Goal: Transaction & Acquisition: Purchase product/service

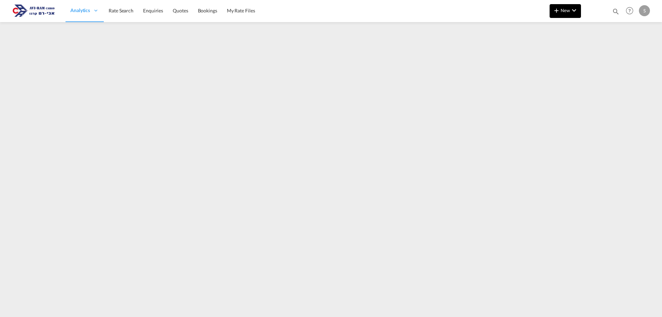
click at [554, 16] on button "New" at bounding box center [564, 11] width 31 height 14
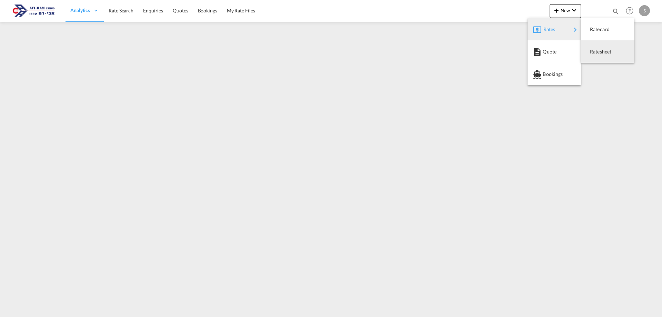
click at [594, 49] on span "Ratesheet" at bounding box center [594, 52] width 8 height 14
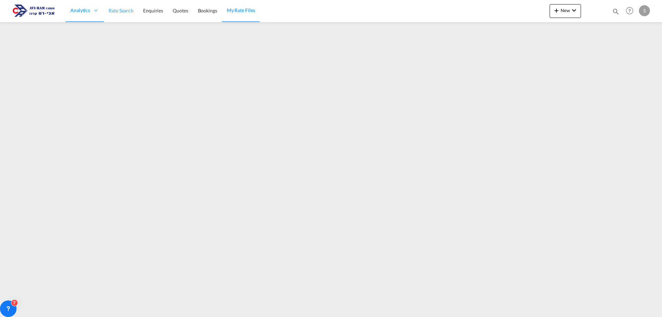
click at [125, 11] on span "Rate Search" at bounding box center [121, 11] width 25 height 6
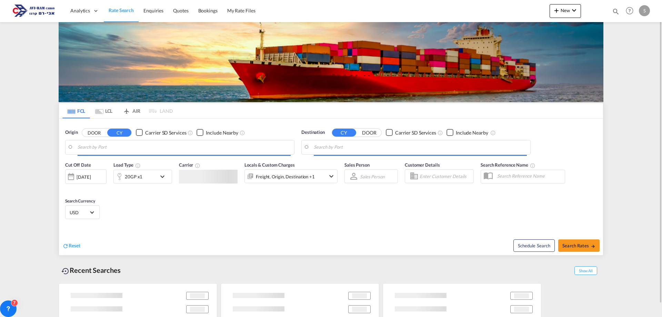
type input "[GEOGRAPHIC_DATA], NLRTM"
type input "Ashdod, ILASH"
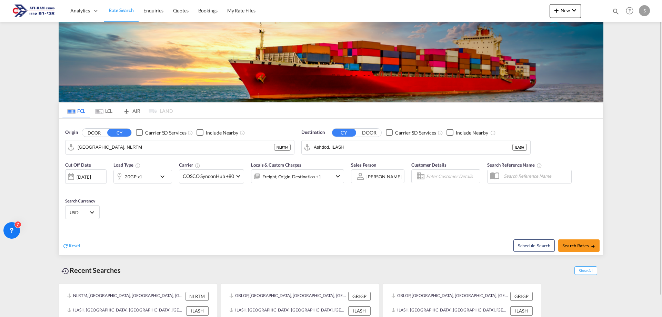
click at [103, 113] on md-icon "Use the left and right arrow keys to navigate between tabs" at bounding box center [99, 111] width 8 height 5
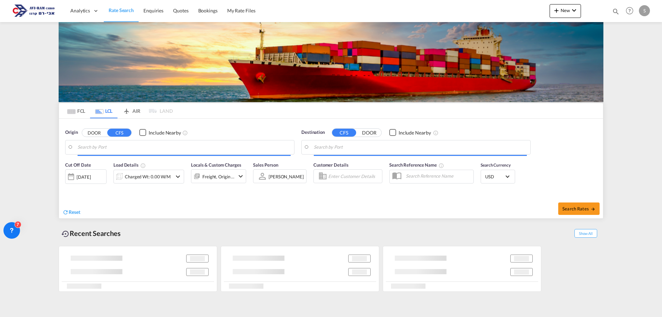
type input "Koper, SIKOP"
type input "Ashdod, ILASH"
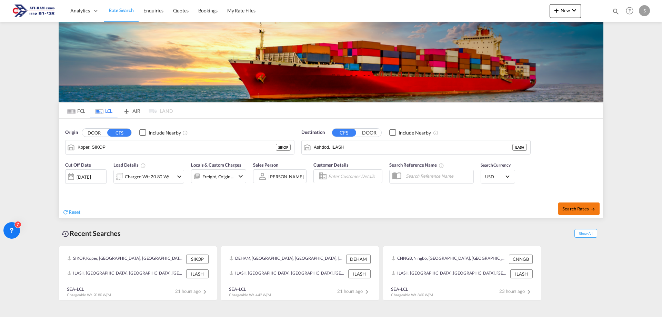
click at [571, 206] on span "Search Rates" at bounding box center [578, 209] width 33 height 6
type input "SIKOP to ILASH / 13 Aug 2025"
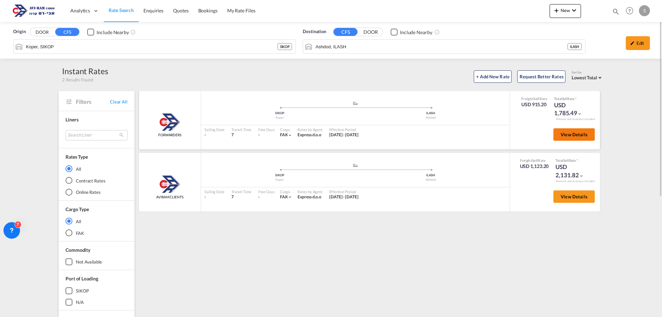
click at [576, 130] on button "View Details" at bounding box center [573, 134] width 41 height 12
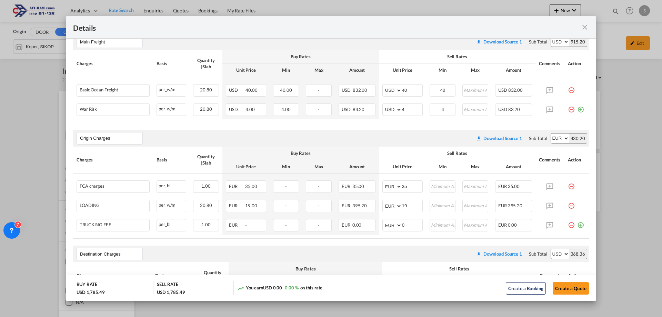
scroll to position [119, 0]
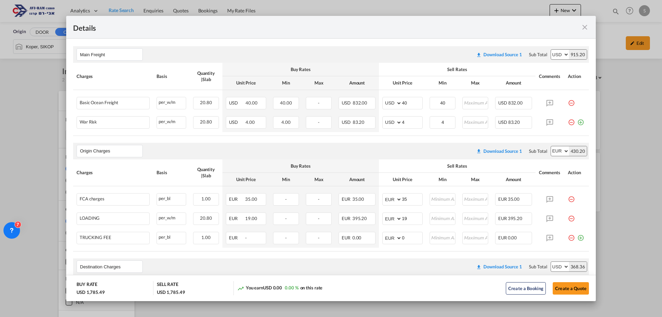
click at [580, 29] on div "Port of Loading ..." at bounding box center [563, 27] width 52 height 9
click at [584, 26] on md-icon "icon-close fg-AAA8AD m-0 cursor" at bounding box center [584, 27] width 8 height 8
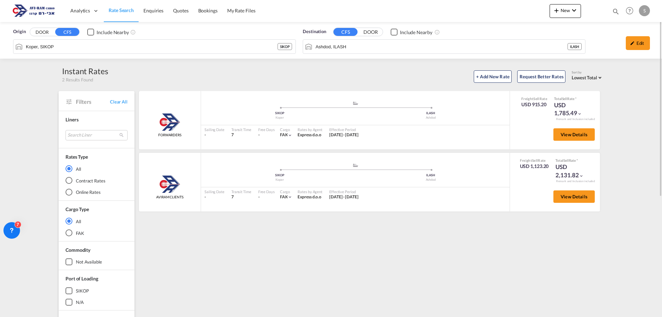
click at [30, 45] on div "Origin DOOR CFS Include Nearby Koper, SIKOP SIKOP Destination CFS DOOR Include …" at bounding box center [331, 40] width 662 height 37
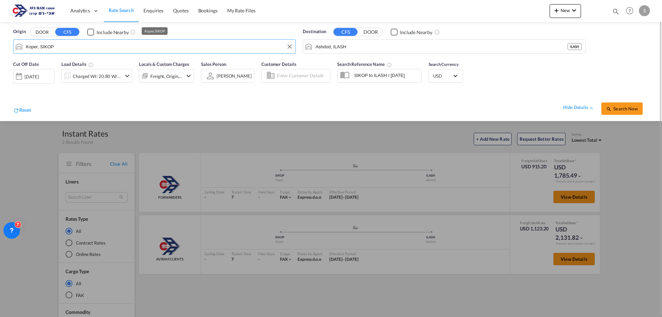
click at [50, 46] on input "Koper, SIKOP" at bounding box center [159, 46] width 266 height 10
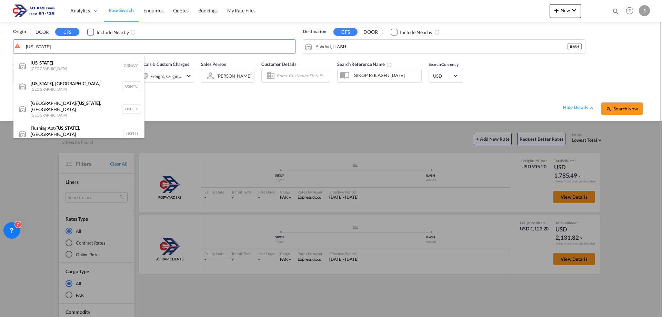
click at [69, 81] on div "New York , NY United States USNYC" at bounding box center [78, 86] width 131 height 21
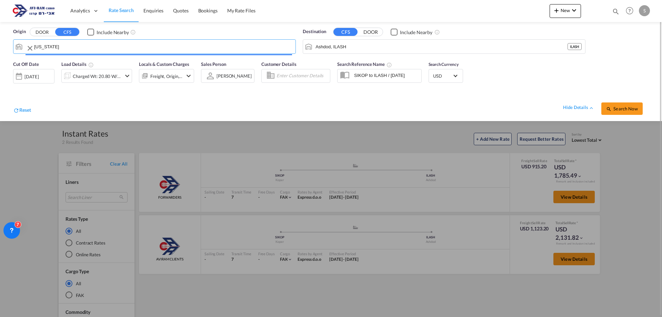
type input "[US_STATE], [GEOGRAPHIC_DATA], USNYC"
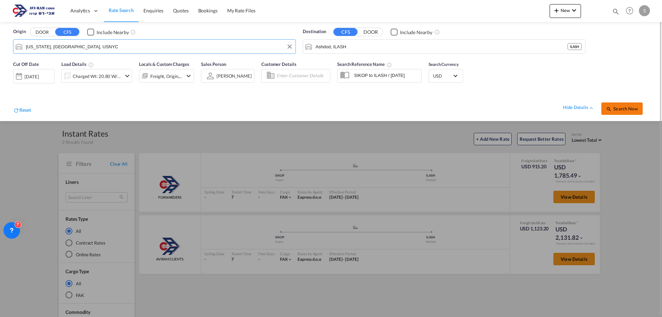
click at [618, 108] on span "Search Now" at bounding box center [621, 109] width 31 height 6
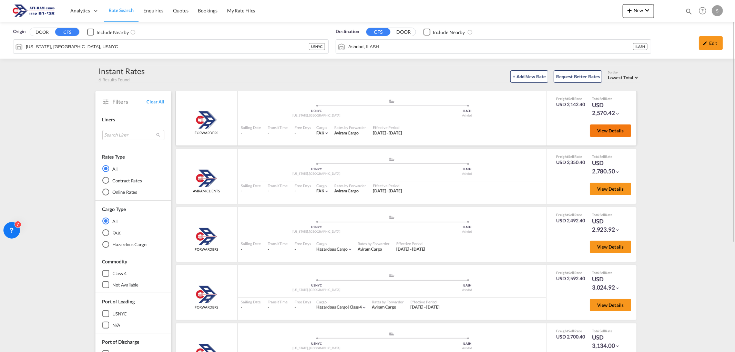
click at [601, 130] on span "View Details" at bounding box center [610, 131] width 27 height 6
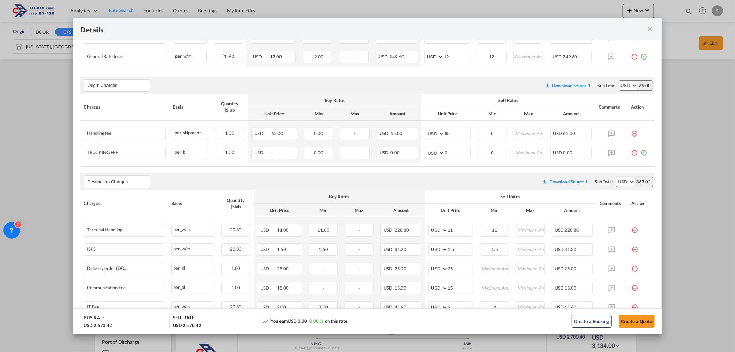
scroll to position [359, 0]
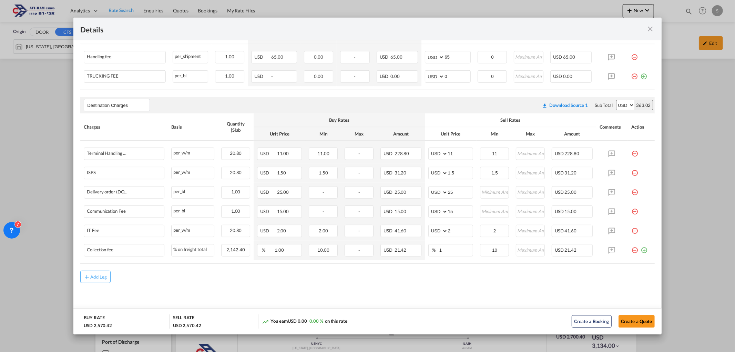
click at [650, 26] on md-icon "icon-close fg-AAA8AD m-0 cursor" at bounding box center [651, 29] width 8 height 8
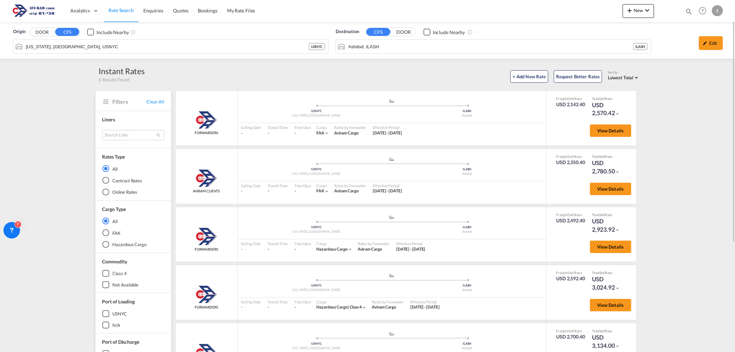
click at [124, 13] on span "Rate Search" at bounding box center [121, 10] width 25 height 7
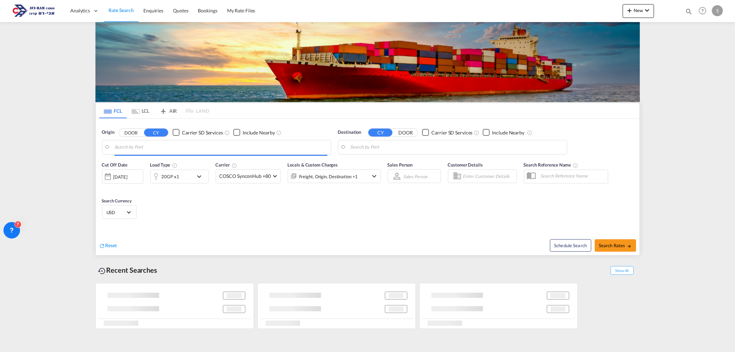
type input "[GEOGRAPHIC_DATA], NLRTM"
type input "Ashdod, ILASH"
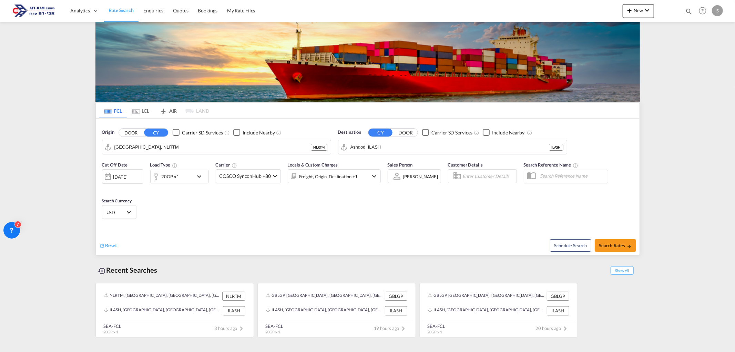
drag, startPoint x: 149, startPoint y: 110, endPoint x: 154, endPoint y: 146, distance: 36.3
click at [149, 111] on md-tab-item "LCL" at bounding box center [141, 110] width 28 height 15
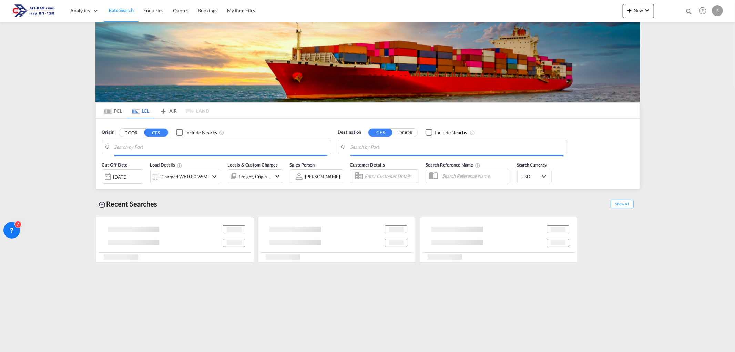
type input "[US_STATE], [GEOGRAPHIC_DATA], USNYC"
type input "Ashdod, ILASH"
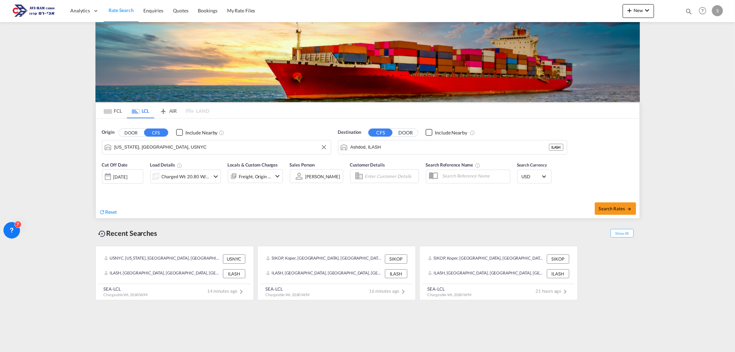
click at [154, 149] on input "[US_STATE], [GEOGRAPHIC_DATA], USNYC" at bounding box center [220, 147] width 213 height 10
type input "ל"
click at [149, 160] on div "Keelung ([GEOGRAPHIC_DATA]) [GEOGRAPHIC_DATA], Province of [GEOGRAPHIC_DATA] TW…" at bounding box center [167, 166] width 131 height 21
type input "Keelung (Chilung), TWKEL"
click at [126, 182] on div "[DATE]" at bounding box center [122, 176] width 41 height 14
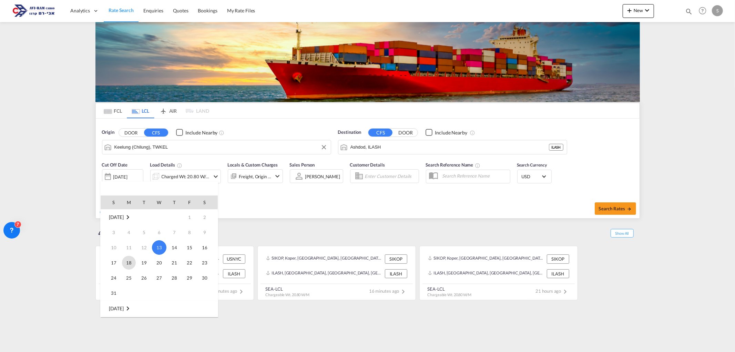
click at [131, 262] on span "18" at bounding box center [129, 263] width 14 height 14
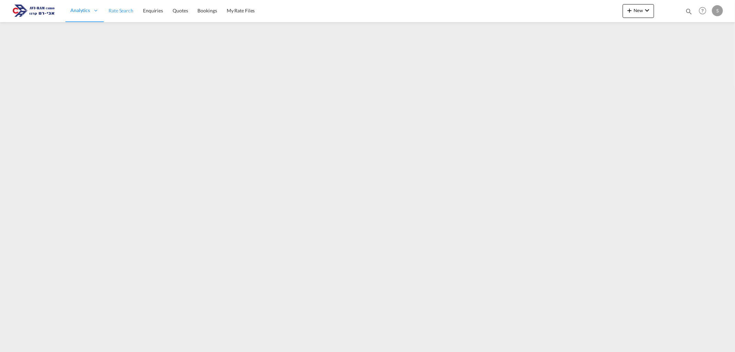
click at [122, 10] on span "Rate Search" at bounding box center [121, 11] width 25 height 6
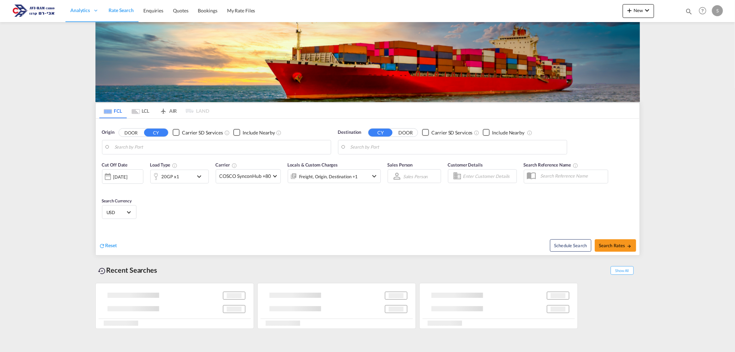
type input "[GEOGRAPHIC_DATA], NLRTM"
type input "Ashdod, ILASH"
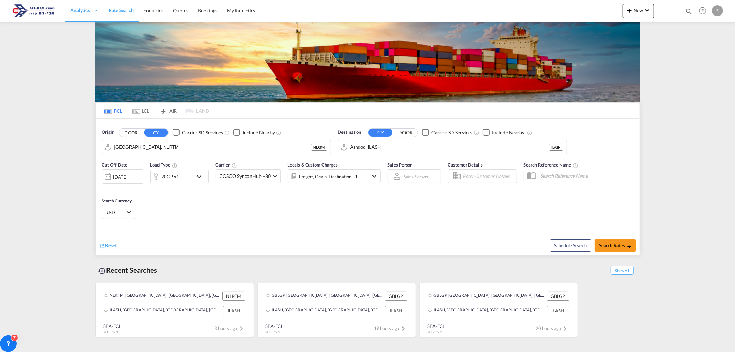
click at [142, 106] on md-tab-item "LCL" at bounding box center [141, 110] width 28 height 15
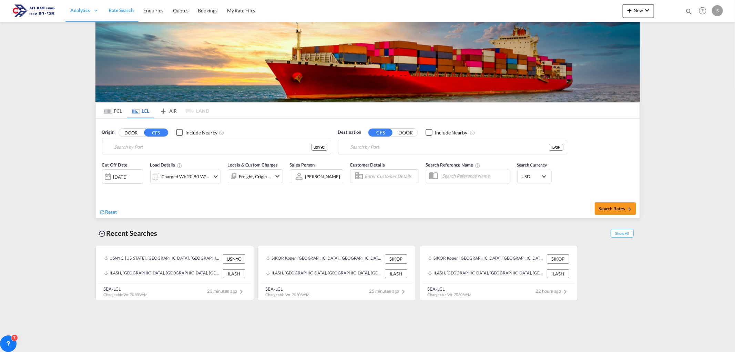
type input "[US_STATE], [GEOGRAPHIC_DATA], USNYC"
type input "Ashdod, ILASH"
click at [148, 145] on input "[US_STATE], [GEOGRAPHIC_DATA], USNYC" at bounding box center [220, 147] width 213 height 10
type input "ל"
type input "k"
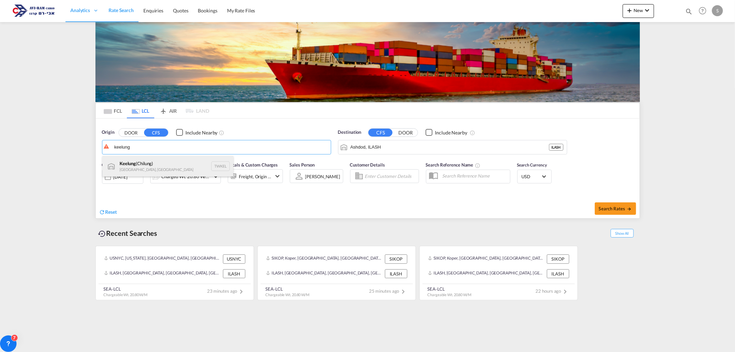
click at [161, 161] on div "Keelung ([GEOGRAPHIC_DATA]) [GEOGRAPHIC_DATA], Province of [GEOGRAPHIC_DATA] TW…" at bounding box center [167, 166] width 131 height 21
type input "Keelung (Chilung), TWKEL"
click at [169, 175] on div "Charged Wt: 20.80 W/M" at bounding box center [186, 177] width 49 height 10
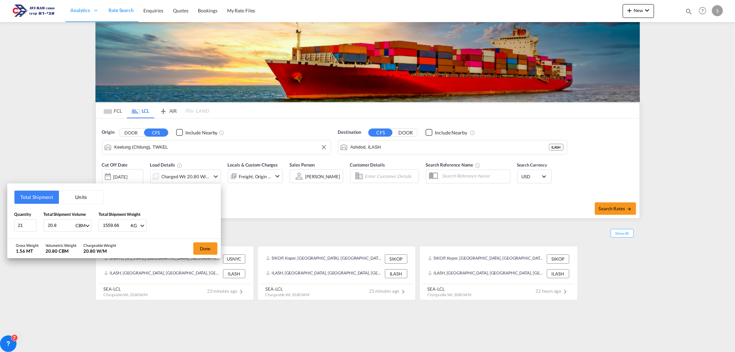
drag, startPoint x: 60, startPoint y: 221, endPoint x: 43, endPoint y: 221, distance: 16.9
click at [43, 221] on div "20.8 CBM CBM CFT" at bounding box center [67, 225] width 48 height 12
type input "1"
type input "135.7"
drag, startPoint x: 25, startPoint y: 225, endPoint x: 0, endPoint y: 221, distance: 25.2
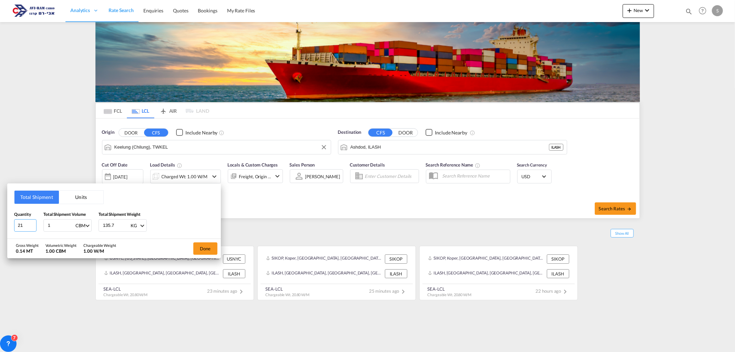
click at [0, 222] on div "Total Shipment Units Quantity 21 Total Shipment Volume 1 CBM CBM CFT Total Ship…" at bounding box center [367, 176] width 735 height 352
type input "11"
click at [196, 248] on button "Done" at bounding box center [205, 248] width 24 height 12
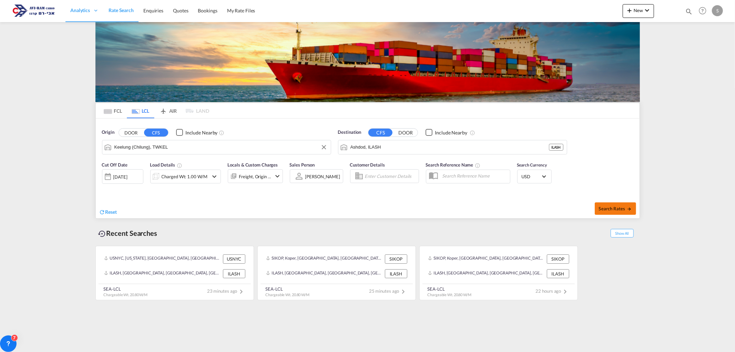
click at [600, 209] on span "Search Rates" at bounding box center [615, 209] width 33 height 6
type input "TWKEL to ILASH / [DATE]"
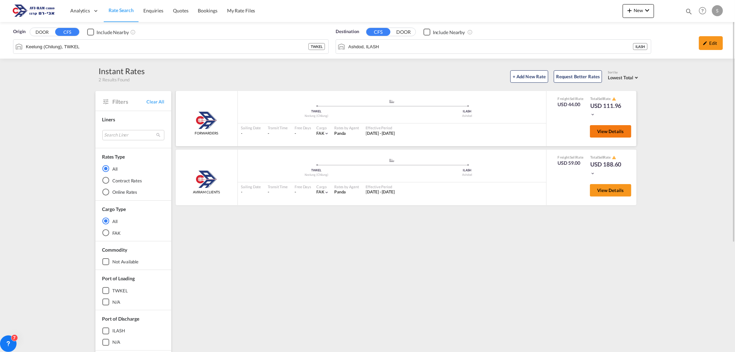
click at [609, 130] on span "View Details" at bounding box center [610, 132] width 27 height 6
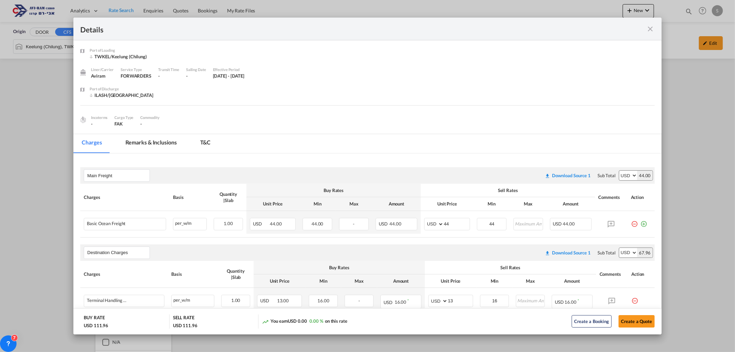
scroll to position [38, 0]
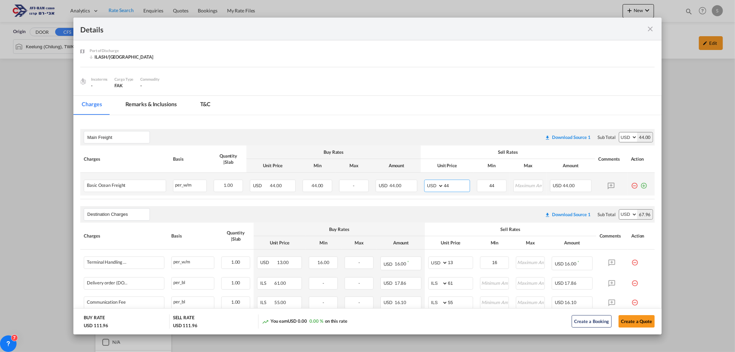
drag, startPoint x: 447, startPoint y: 187, endPoint x: 426, endPoint y: 184, distance: 20.6
click at [427, 184] on md-input-container "AED AFN ALL AMD ANG AOA ARS AUD AWG AZN BAM BBD BDT BGN BHD BIF BMD BND [PERSON…" at bounding box center [447, 186] width 46 height 12
type input "50"
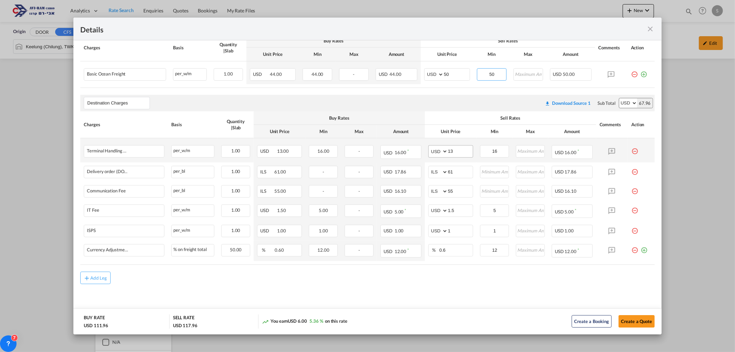
type input "50"
drag, startPoint x: 455, startPoint y: 150, endPoint x: 407, endPoint y: 149, distance: 47.9
click at [407, 149] on tr "Terminal Handling Charge - Destination Please Enter Already Exists per_w/m per_…" at bounding box center [367, 150] width 574 height 24
type input "16"
type input "20"
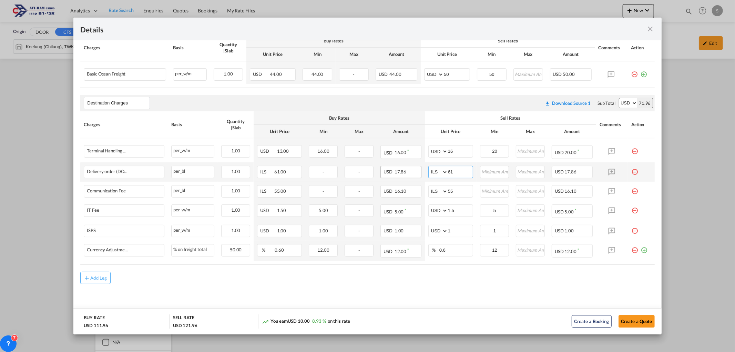
drag, startPoint x: 440, startPoint y: 167, endPoint x: 401, endPoint y: 173, distance: 39.7
click at [402, 172] on tr "Delivery order (DO Fee) Please Enter Already Exists per_bl per_bl can not appli…" at bounding box center [367, 171] width 574 height 19
type input "116"
type input "66"
click at [505, 290] on md-content "Main Freight Please enter leg name Leg Name Already Exists Download Source 1 Su…" at bounding box center [367, 165] width 588 height 322
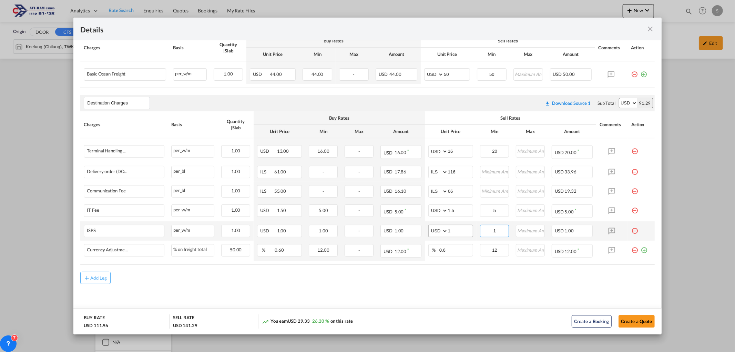
drag, startPoint x: 479, startPoint y: 231, endPoint x: 464, endPoint y: 231, distance: 14.8
click at [464, 231] on tr "ISPS Please Enter Already Exists per_w/m per_w/m can not applied for this charg…" at bounding box center [367, 230] width 574 height 19
type input "10"
drag, startPoint x: 490, startPoint y: 207, endPoint x: 454, endPoint y: 203, distance: 36.4
click at [454, 203] on tr "IT Fee Please Enter Already Exists per_w/m per_w/m can not applied for this cha…" at bounding box center [367, 211] width 574 height 20
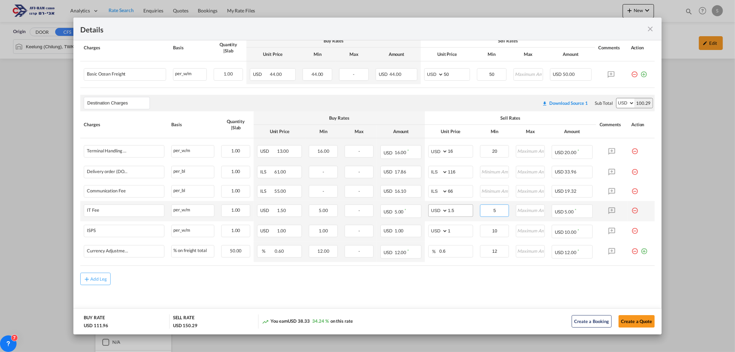
drag, startPoint x: 497, startPoint y: 211, endPoint x: 464, endPoint y: 211, distance: 32.7
click at [464, 212] on tr "IT Fee Please Enter Already Exists per_w/m per_w/m can not applied for this cha…" at bounding box center [367, 211] width 574 height 20
type input "10"
click at [641, 250] on md-icon "icon-plus-circle-outline green-400-fg" at bounding box center [644, 248] width 7 height 7
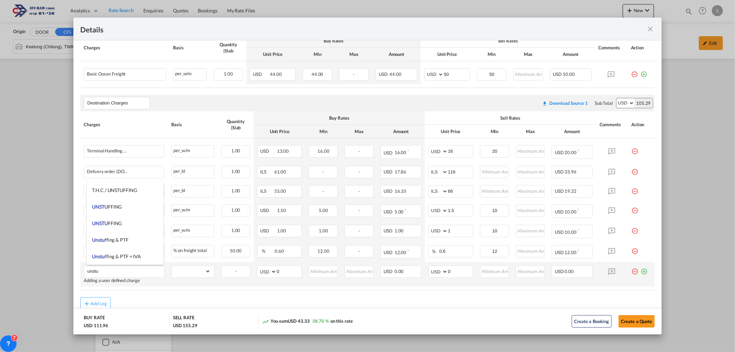
drag, startPoint x: 122, startPoint y: 212, endPoint x: 182, endPoint y: 261, distance: 77.3
click at [122, 211] on li "UNSTU FFING" at bounding box center [125, 207] width 77 height 17
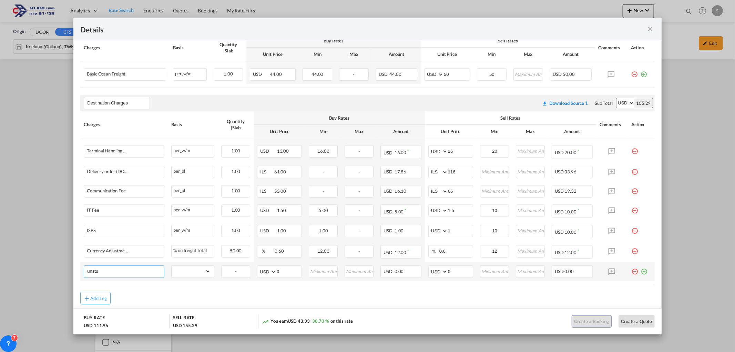
type input "UNSTUFFING"
click at [187, 269] on select "gross_weight volumetric_weight per_shipment per_bl per_km per_hawb per_kg flat …" at bounding box center [191, 271] width 39 height 11
select select "per_ton"
click at [172, 266] on select "gross_weight volumetric_weight per_shipment per_bl per_km per_hawb per_kg flat …" at bounding box center [191, 271] width 39 height 11
drag, startPoint x: 457, startPoint y: 270, endPoint x: 427, endPoint y: 270, distance: 29.3
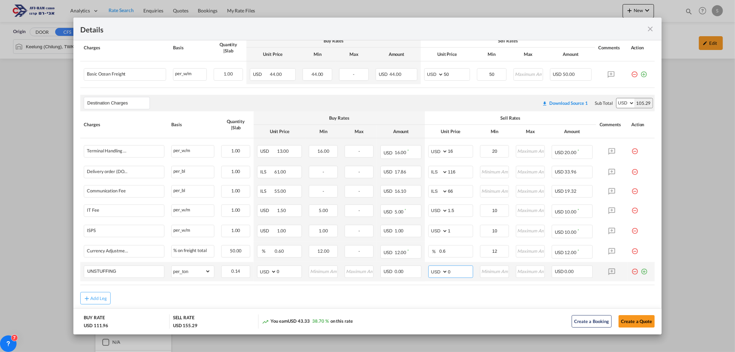
click at [430, 270] on md-input-container "AED AFN ALL AMD ANG AOA ARS AUD AWG AZN BAM BBD BDT BGN BHD BIF BMD BND [PERSON…" at bounding box center [450, 271] width 45 height 12
type input "11.6"
type input "12"
click at [619, 318] on button "Create a Quote" at bounding box center [637, 321] width 36 height 12
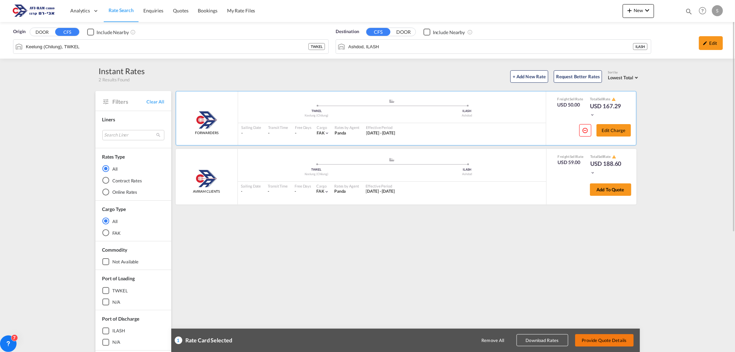
click at [619, 337] on button "Provide Quote Details" at bounding box center [604, 340] width 59 height 12
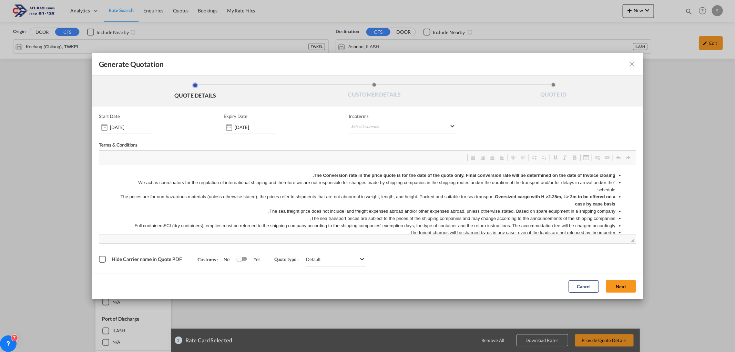
scroll to position [0, 0]
click at [256, 125] on input "[DATE]" at bounding box center [255, 127] width 41 height 6
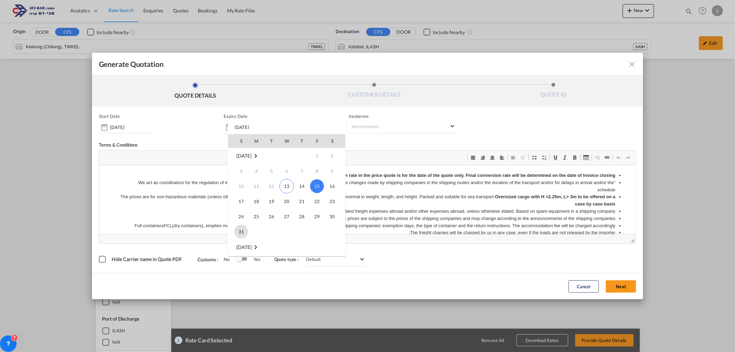
click at [239, 228] on span "31" at bounding box center [241, 232] width 14 height 14
type input "[DATE]"
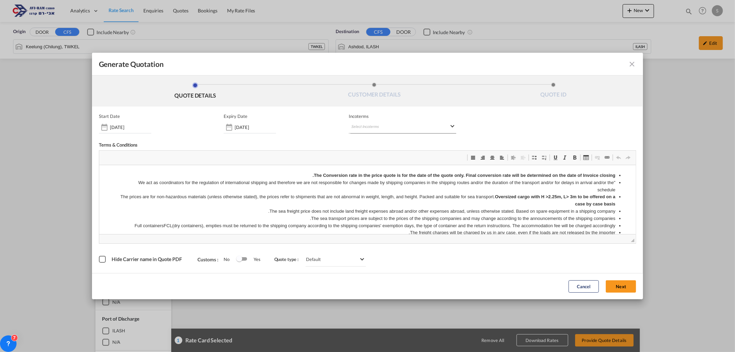
click at [357, 126] on md-select "Select Incoterms FOB - import Free on Board DDP - export Delivery Duty Paid CPT…" at bounding box center [403, 127] width 108 height 12
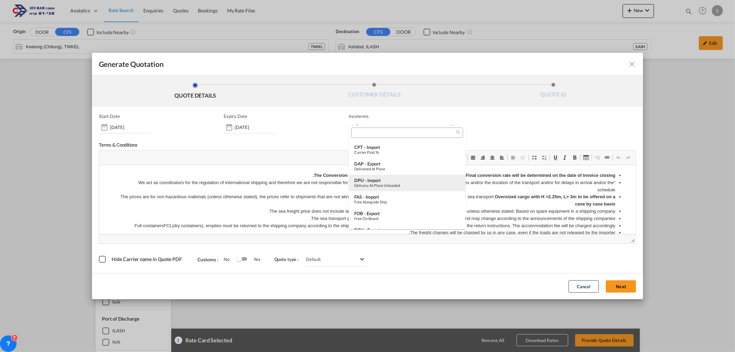
scroll to position [241, 0]
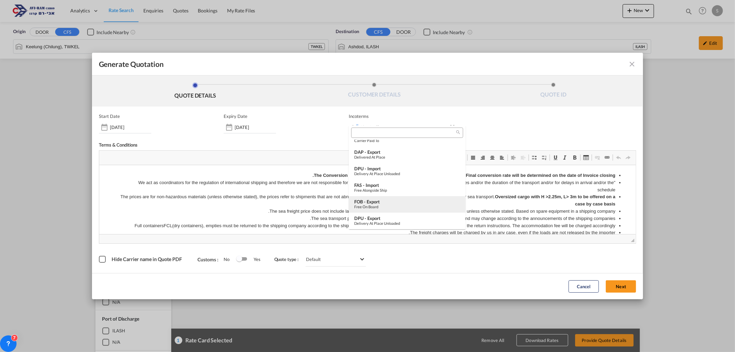
click at [393, 202] on div "FOB - export" at bounding box center [407, 202] width 106 height 6
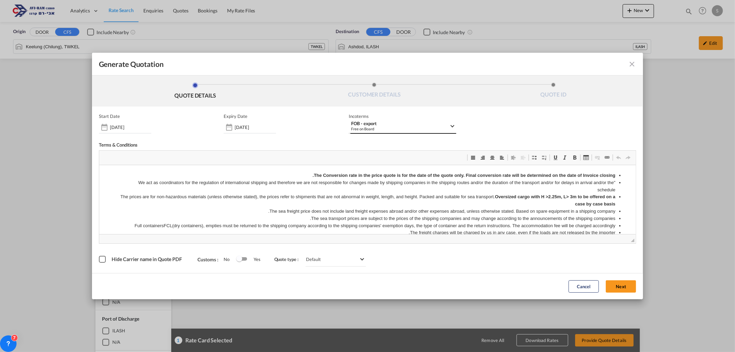
click at [376, 129] on div "Free on Board" at bounding box center [400, 128] width 98 height 5
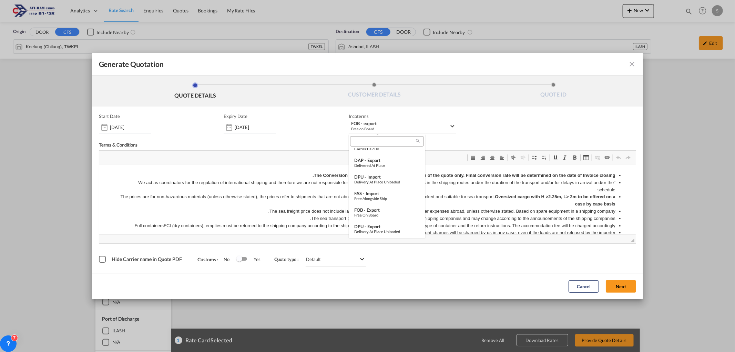
click at [378, 142] on input "search" at bounding box center [384, 141] width 64 height 6
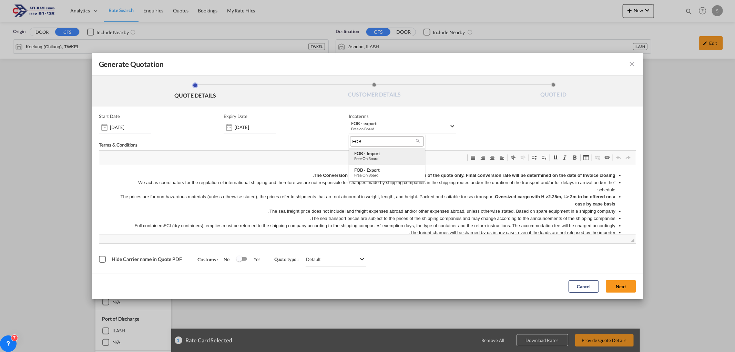
type input "FOB"
click at [377, 152] on div "FOB - import" at bounding box center [386, 154] width 65 height 6
click at [619, 285] on button "Next" at bounding box center [621, 286] width 30 height 12
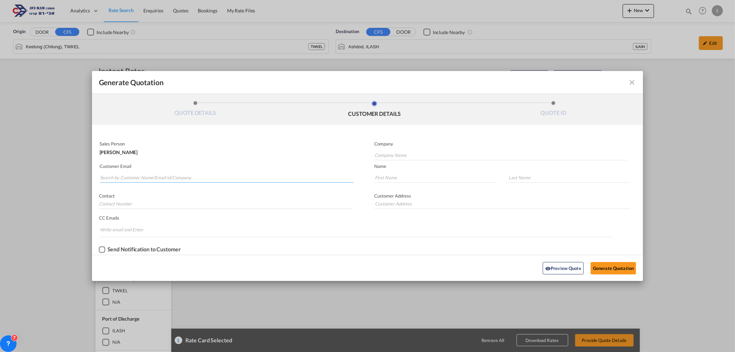
click at [185, 179] on input "Search by Customer Name/Email Id/Company" at bounding box center [227, 177] width 254 height 10
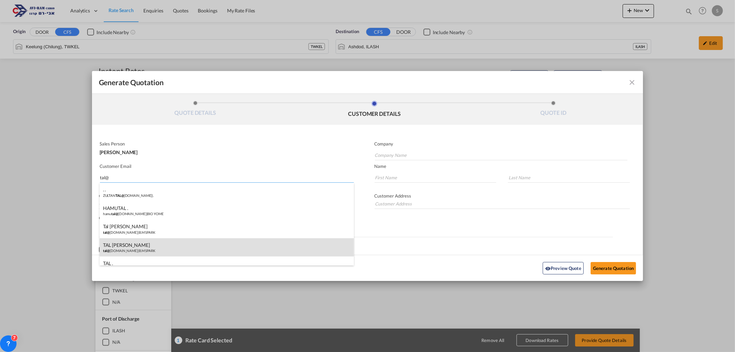
type input "tal@"
click at [164, 244] on div "TAL [PERSON_NAME] tal@ [DOMAIN_NAME] | B.M SPARK" at bounding box center [227, 247] width 254 height 19
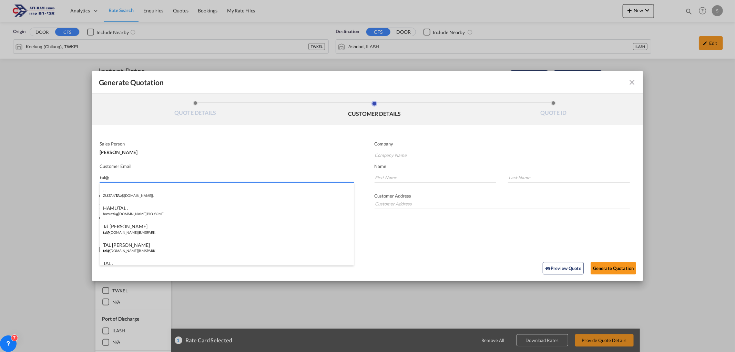
type input "B.M SPARK"
type input "[EMAIL_ADDRESS][DOMAIN_NAME]"
type input "TAL"
type input "[PERSON_NAME]"
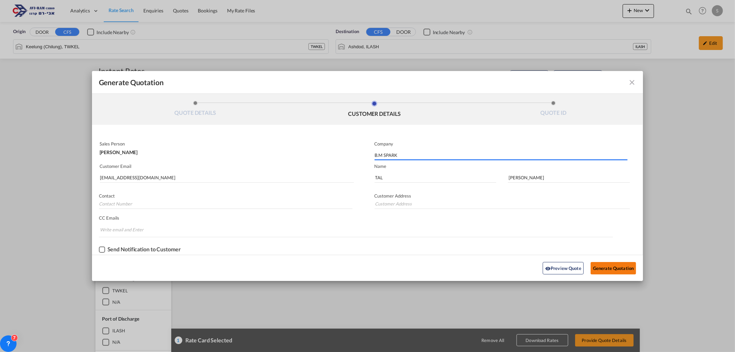
click at [614, 266] on button "Generate Quotation" at bounding box center [613, 268] width 45 height 12
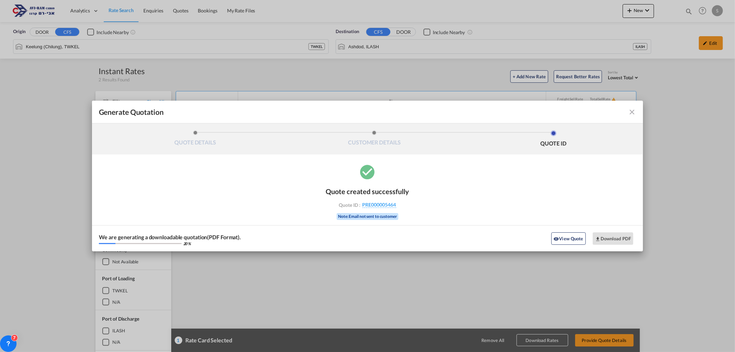
click at [502, 110] on div "Generate Quotation" at bounding box center [368, 112] width 538 height 9
click at [625, 239] on button "Download PDF" at bounding box center [613, 238] width 41 height 12
click at [633, 111] on md-icon "icon-close fg-AAA8AD cursor m-0" at bounding box center [632, 112] width 8 height 8
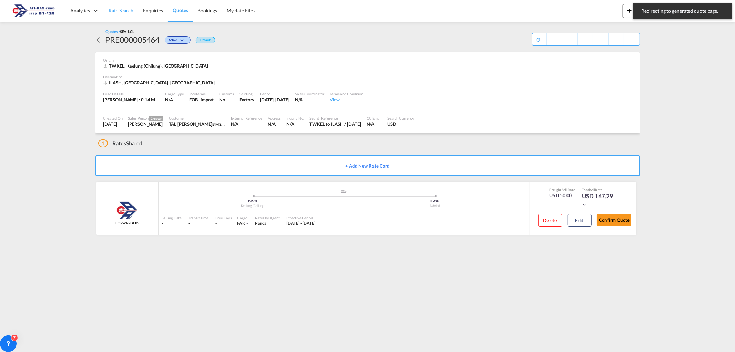
click at [116, 11] on span "Rate Search" at bounding box center [121, 11] width 25 height 6
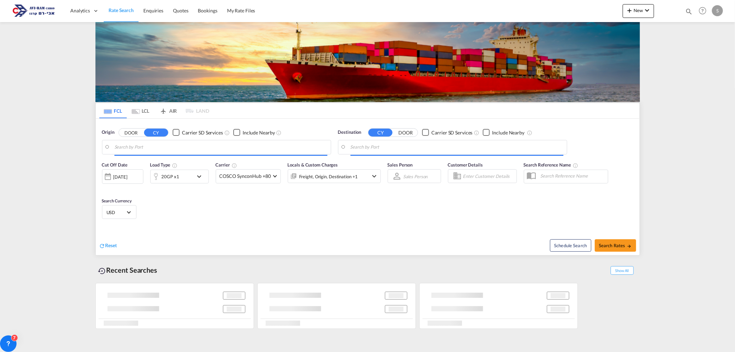
type input "[GEOGRAPHIC_DATA], NLRTM"
type input "Ashdod, ILASH"
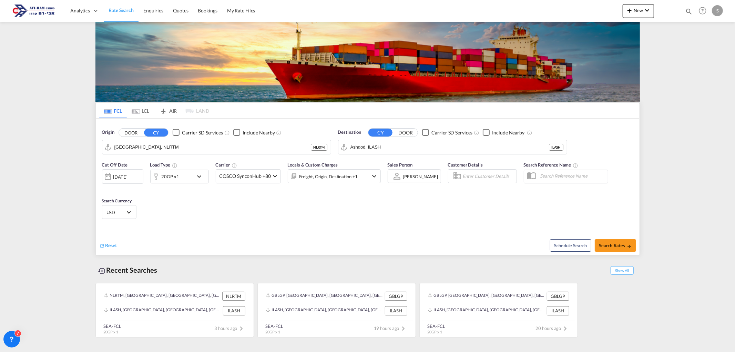
click at [146, 111] on md-tab-item "LCL" at bounding box center [141, 110] width 28 height 15
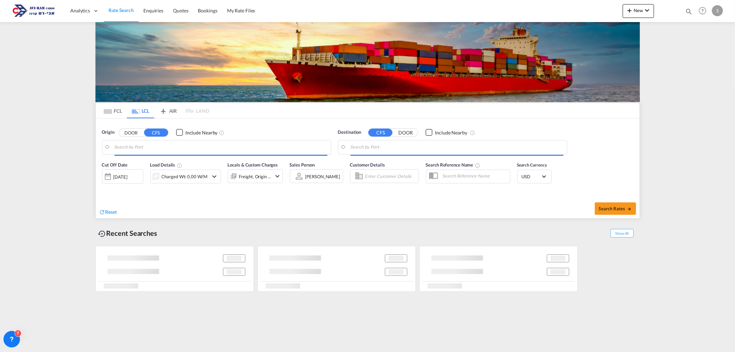
type input "Keelung (Chilung), TWKEL"
type input "Ashdod, ILASH"
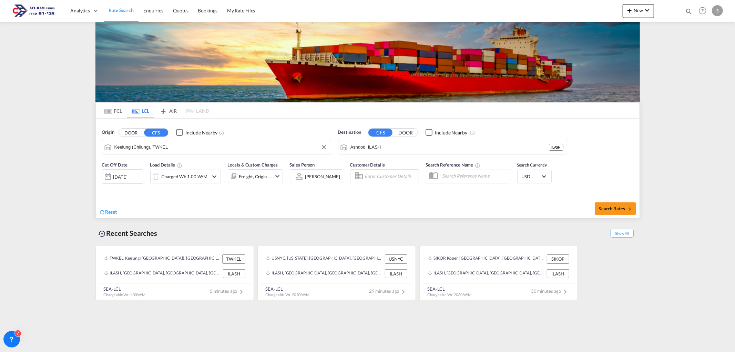
click at [157, 147] on input "Keelung (Chilung), TWKEL" at bounding box center [220, 147] width 213 height 10
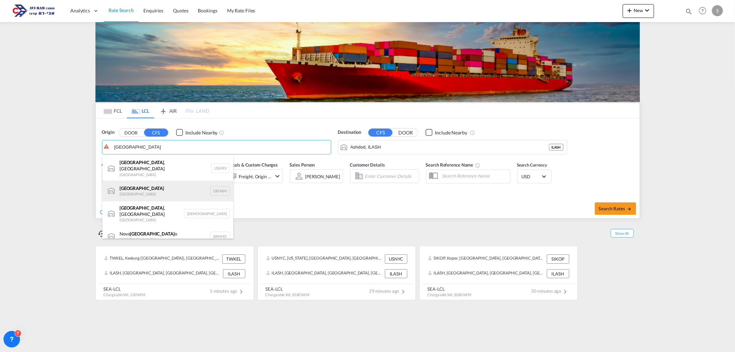
click at [148, 185] on div "[GEOGRAPHIC_DATA] [GEOGRAPHIC_DATA] DEHAM" at bounding box center [167, 191] width 131 height 21
type input "[GEOGRAPHIC_DATA], [GEOGRAPHIC_DATA]"
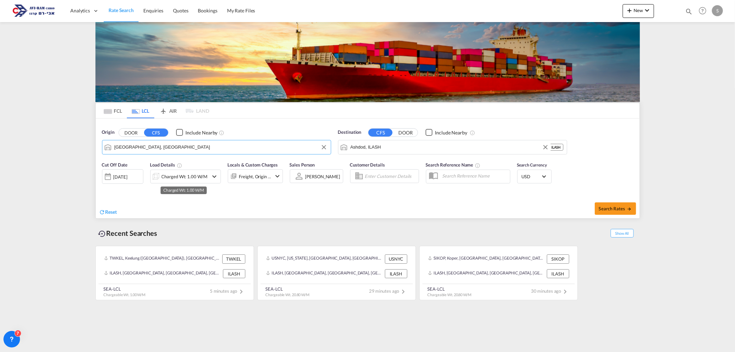
click at [187, 179] on div "Charged Wt: 1.00 W/M" at bounding box center [185, 177] width 46 height 10
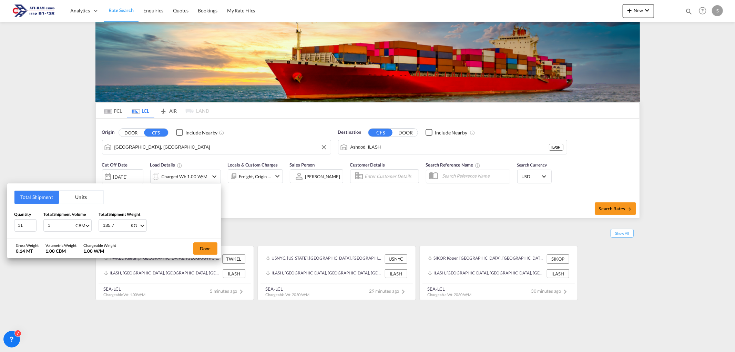
click at [74, 196] on button "Units" at bounding box center [81, 197] width 44 height 13
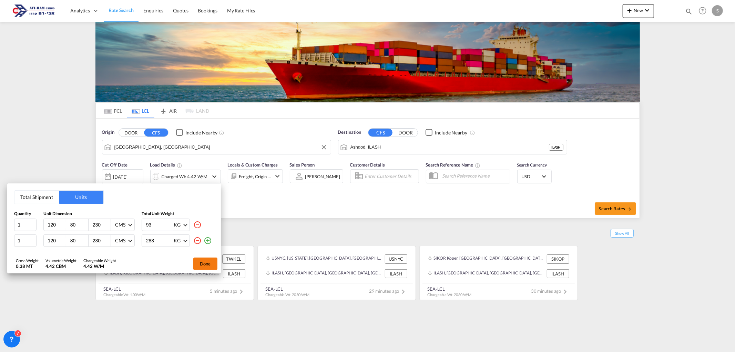
click at [197, 261] on button "Done" at bounding box center [205, 263] width 24 height 12
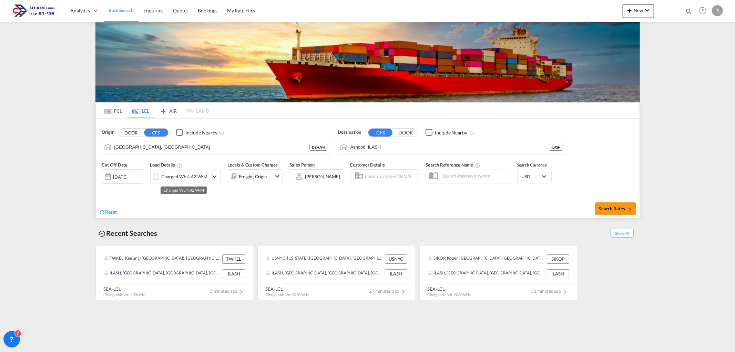
click at [182, 174] on div "Charged Wt: 4.42 W/M" at bounding box center [185, 177] width 46 height 10
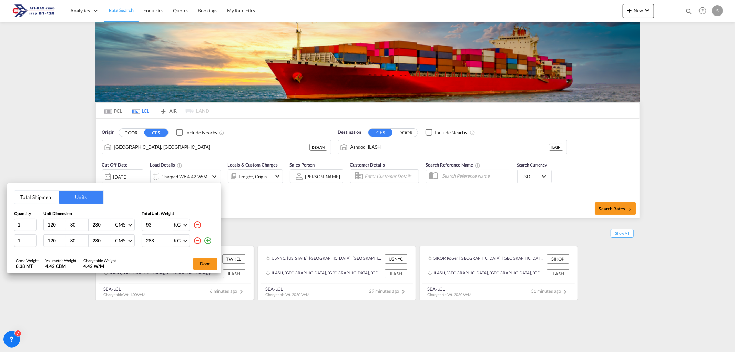
click at [201, 261] on button "Done" at bounding box center [205, 263] width 24 height 12
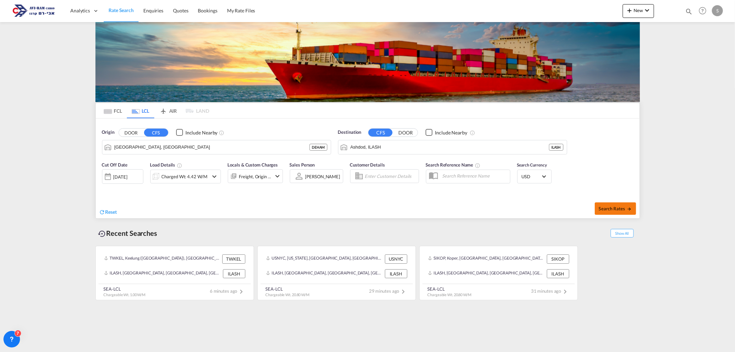
click at [619, 212] on button "Search Rates" at bounding box center [615, 208] width 41 height 12
type input "DEHAM to ILASH / [DATE]"
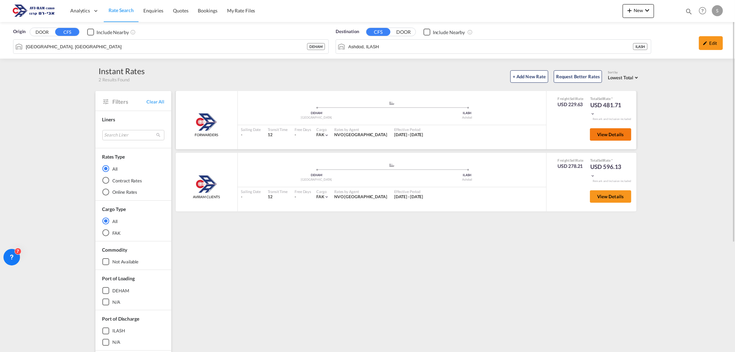
click at [601, 135] on span "View Details" at bounding box center [610, 135] width 27 height 6
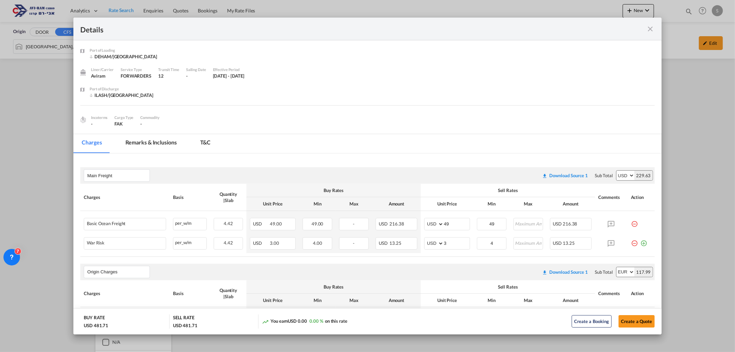
scroll to position [77, 0]
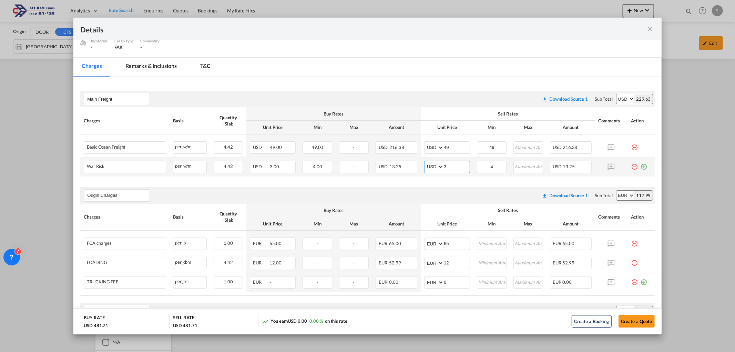
drag, startPoint x: 430, startPoint y: 164, endPoint x: 418, endPoint y: 168, distance: 12.4
click at [424, 168] on md-input-container "AED AFN ALL AMD ANG AOA ARS AUD AWG AZN BAM BBD BDT BGN BHD BIF BMD BND [PERSON…" at bounding box center [447, 167] width 46 height 12
type input "2"
click at [454, 146] on input "49" at bounding box center [457, 147] width 26 height 10
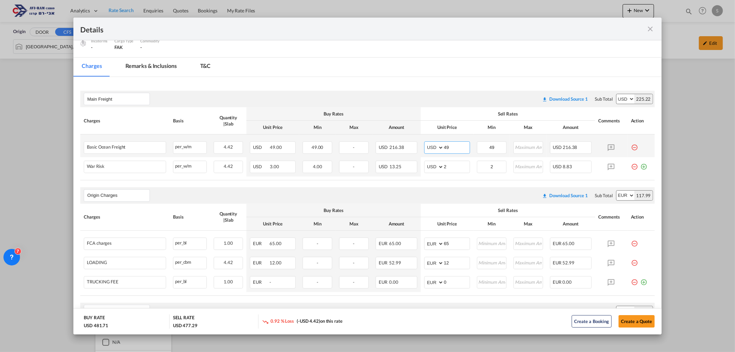
drag, startPoint x: 446, startPoint y: 146, endPoint x: 436, endPoint y: 146, distance: 10.0
click at [436, 146] on md-input-container "AED AFN ALL AMD ANG AOA ARS AUD AWG AZN BAM BBD BDT BGN BHD BIF BMD BND [PERSON…" at bounding box center [447, 147] width 46 height 12
click at [650, 29] on md-icon "icon-close fg-AAA8AD m-0 cursor" at bounding box center [651, 29] width 8 height 8
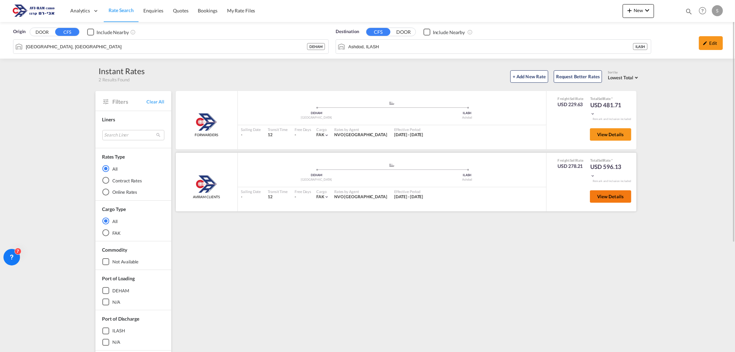
click at [597, 197] on button "View Details" at bounding box center [610, 196] width 41 height 12
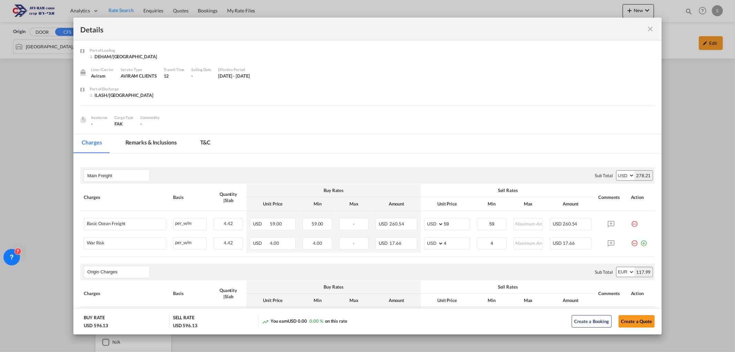
scroll to position [115, 0]
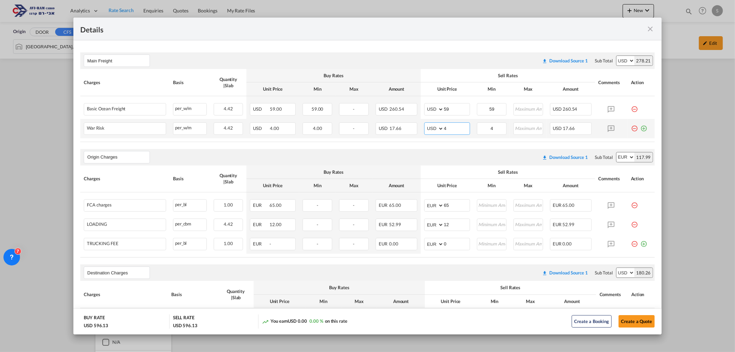
drag, startPoint x: 446, startPoint y: 128, endPoint x: 422, endPoint y: 129, distance: 24.5
click at [424, 130] on md-input-container "AED AFN ALL AMD ANG AOA ARS AUD AWG AZN BAM BBD BDT BGN BHD BIF BMD BND [PERSON…" at bounding box center [447, 128] width 46 height 12
type input "2"
click at [631, 243] on md-icon "icon-minus-circle-outline red-400-fg pt-7" at bounding box center [634, 241] width 7 height 7
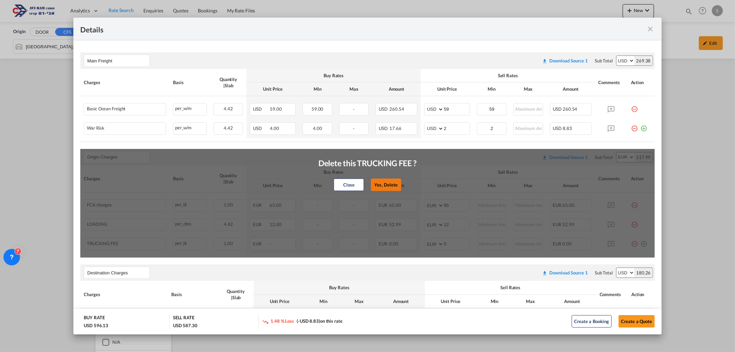
click at [395, 183] on button "Yes, Delete" at bounding box center [386, 185] width 30 height 12
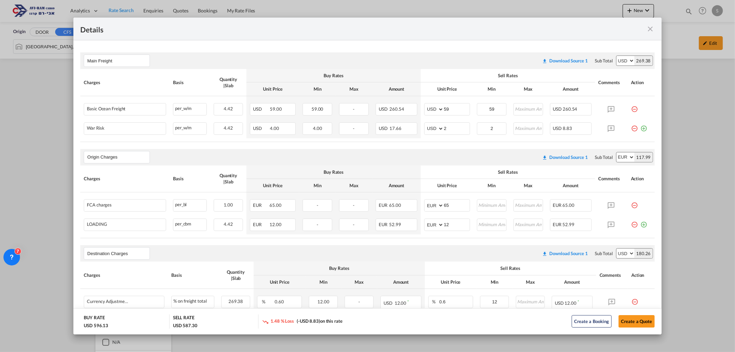
click at [631, 225] on md-icon "icon-minus-circle-outline red-400-fg pt-7" at bounding box center [634, 222] width 7 height 7
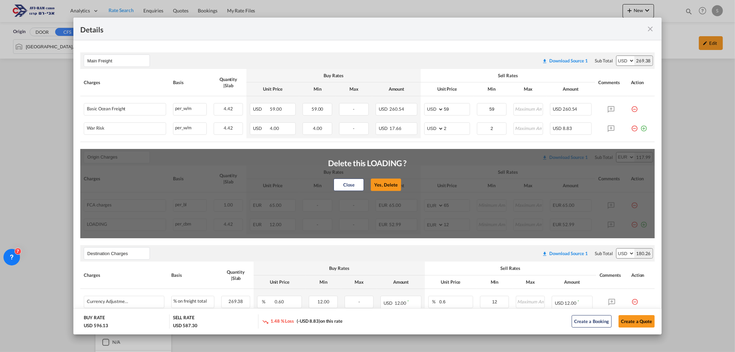
click at [374, 178] on div "Close Yes, Delete" at bounding box center [367, 184] width 79 height 17
drag, startPoint x: 373, startPoint y: 181, endPoint x: 385, endPoint y: 185, distance: 12.8
click at [373, 181] on button "Yes, Delete" at bounding box center [386, 185] width 30 height 12
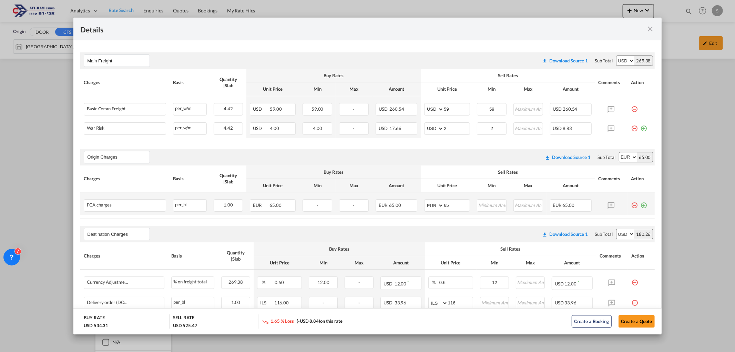
click at [631, 209] on td "Port of ..." at bounding box center [641, 203] width 27 height 23
click at [631, 205] on md-icon "icon-minus-circle-outline red-400-fg pt-7" at bounding box center [634, 202] width 7 height 7
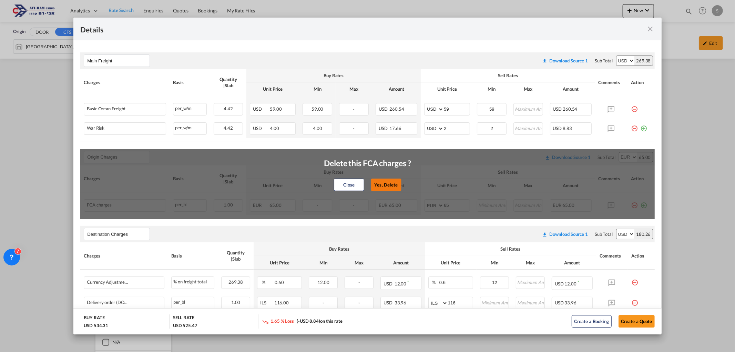
click at [384, 182] on button "Yes, Delete" at bounding box center [386, 185] width 30 height 12
type input "Destination Charges"
select select "string:USD"
type input "0.6"
type input "12"
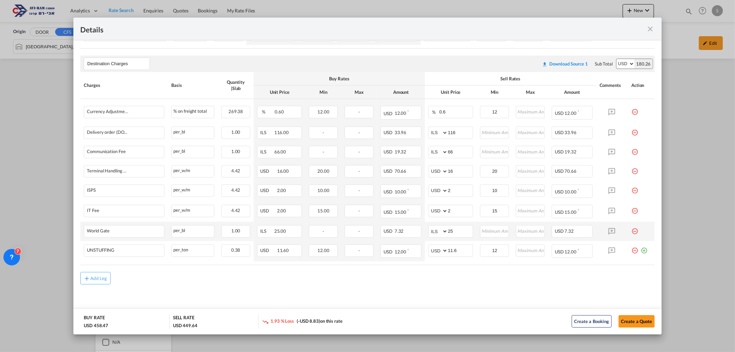
scroll to position [132, 0]
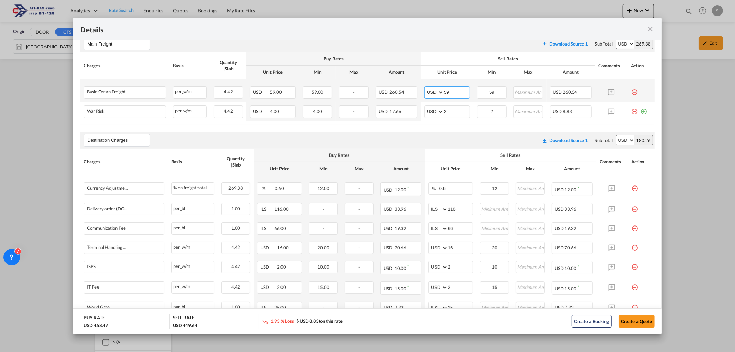
drag, startPoint x: 455, startPoint y: 92, endPoint x: 434, endPoint y: 95, distance: 21.5
click at [431, 92] on md-input-container "AED AFN ALL AMD ANG AOA ARS AUD AWG AZN BAM BBD BDT BGN BHD BIF BMD BND [PERSON…" at bounding box center [447, 92] width 46 height 12
type input "49"
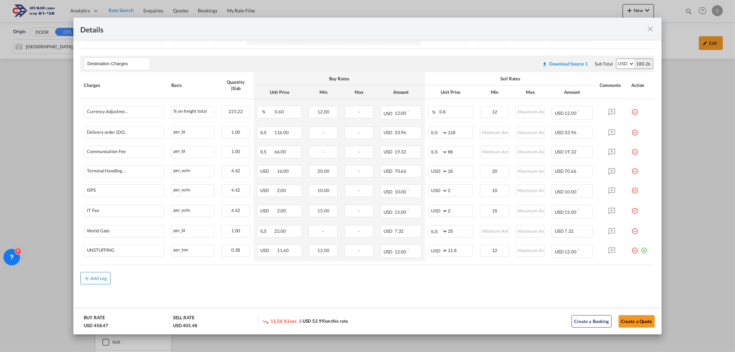
type input "49"
click at [99, 278] on div "Add Leg" at bounding box center [98, 278] width 17 height 4
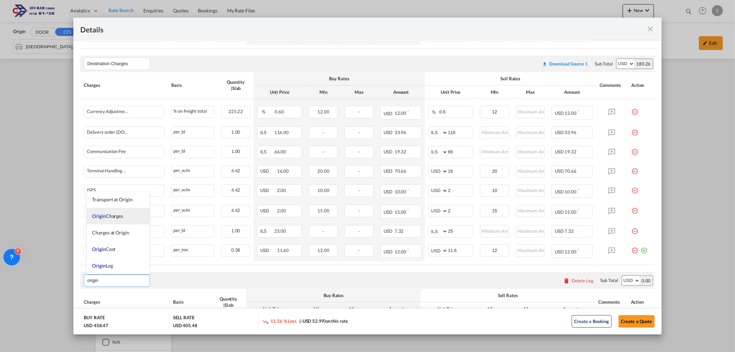
click at [122, 220] on li "Origin Charges" at bounding box center [118, 216] width 63 height 17
type input "Origin Charges"
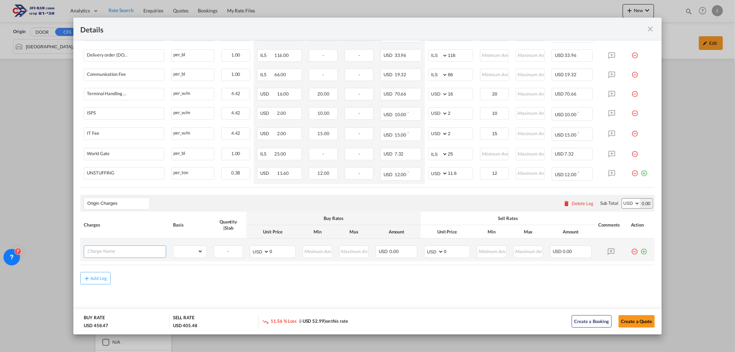
click at [134, 251] on input "Charge Name" at bounding box center [126, 251] width 79 height 10
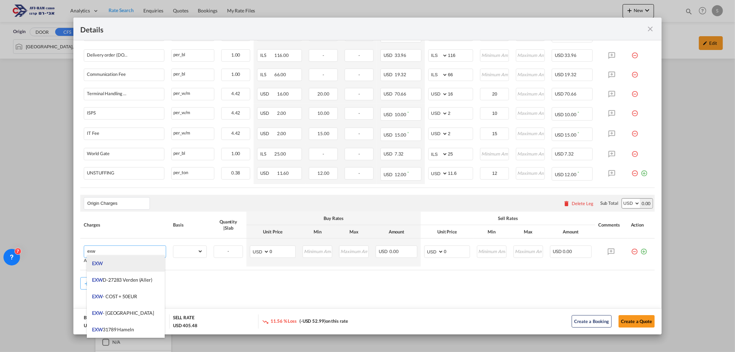
click at [124, 265] on li "EXW" at bounding box center [126, 263] width 78 height 17
type input "EXW"
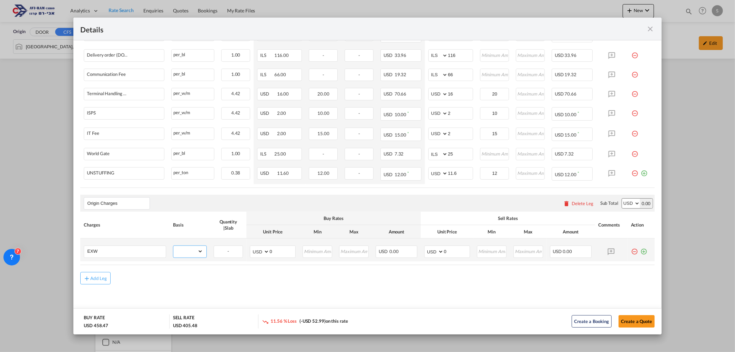
click at [188, 255] on select "gross_weight volumetric_weight per_shipment per_bl per_km per_hawb per_kg flat …" at bounding box center [188, 251] width 30 height 11
select select "per_shipment"
click at [173, 246] on select "gross_weight volumetric_weight per_shipment per_bl per_km per_hawb per_kg flat …" at bounding box center [188, 251] width 30 height 11
drag, startPoint x: 429, startPoint y: 250, endPoint x: 429, endPoint y: 256, distance: 5.9
click at [429, 253] on select "AED AFN ALL AMD ANG AOA ARS AUD AWG AZN BAM BBD BDT BGN BHD BIF BMD BND [PERSON…" at bounding box center [435, 252] width 18 height 10
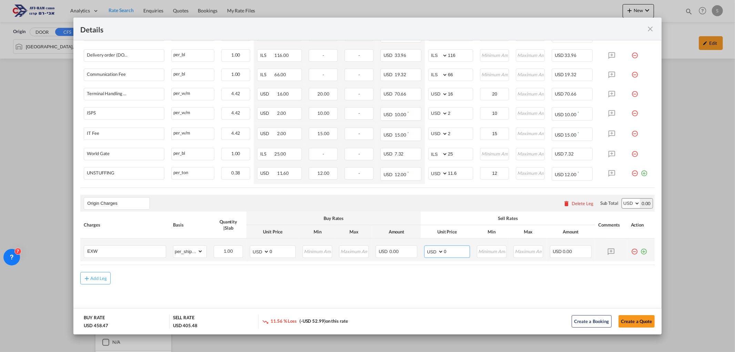
select select "string:EUR"
click at [426, 247] on select "AED AFN ALL AMD ANG AOA ARS AUD AWG AZN BAM BBD BDT BGN BHD BIF BMD BND [PERSON…" at bounding box center [435, 252] width 18 height 10
drag, startPoint x: 429, startPoint y: 247, endPoint x: 421, endPoint y: 247, distance: 8.3
click at [424, 247] on md-input-container "AED AFN ALL AMD ANG AOA ARS AUD AWG AZN BAM BBD BDT BGN BHD BIF BMD BND [PERSON…" at bounding box center [447, 251] width 46 height 12
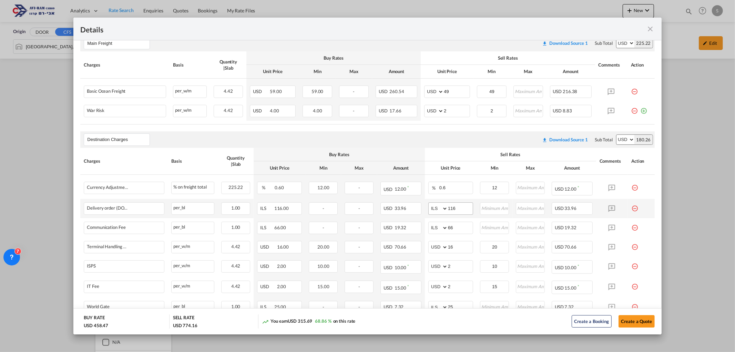
scroll to position [209, 0]
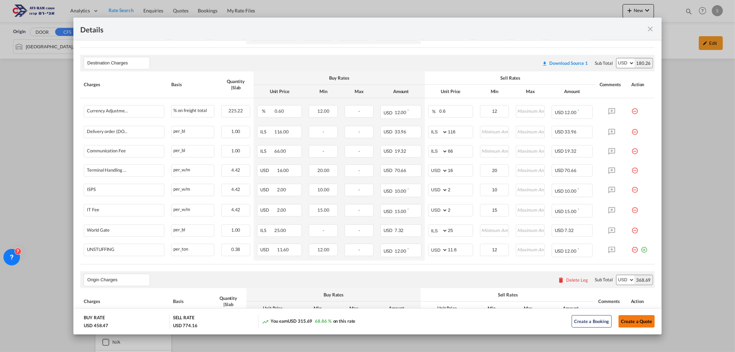
type input "316"
click at [631, 322] on button "Create a Quote" at bounding box center [637, 321] width 36 height 12
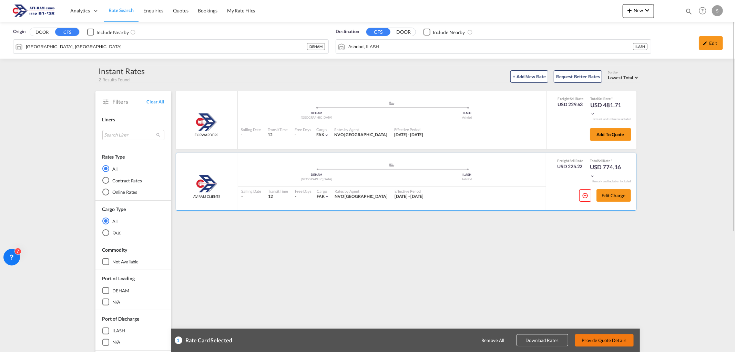
click at [616, 343] on button "Provide Quote Details" at bounding box center [604, 340] width 59 height 12
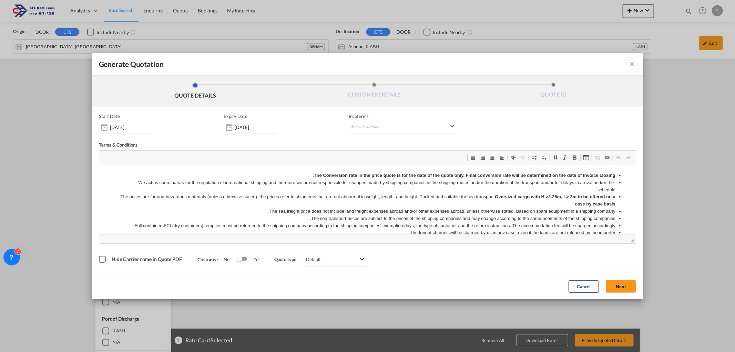
scroll to position [0, 0]
click at [368, 125] on md-select "Select Incoterms FOB - import Free on Board DDP - export Delivery Duty Paid CPT…" at bounding box center [403, 127] width 108 height 12
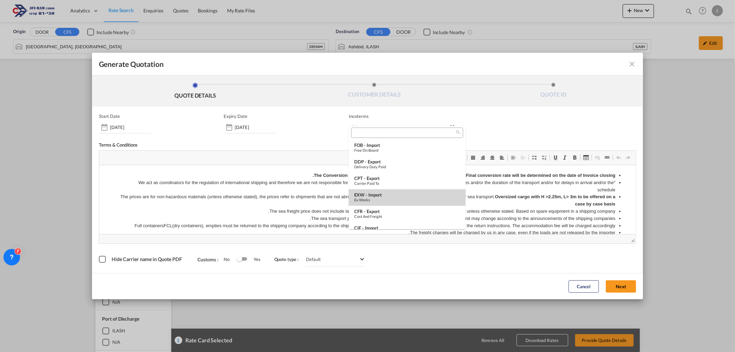
click at [397, 193] on div "EXW - import" at bounding box center [407, 195] width 106 height 6
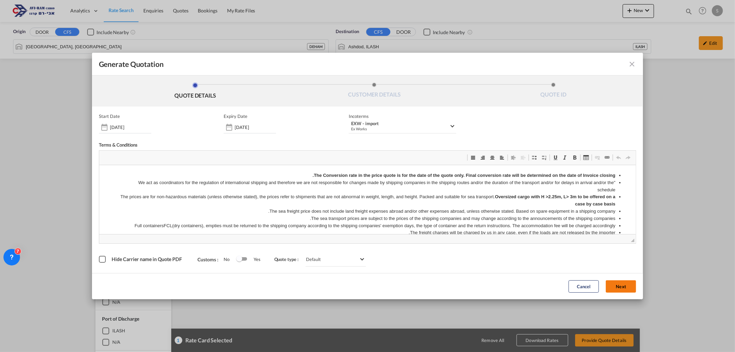
click at [622, 287] on button "Next" at bounding box center [621, 286] width 30 height 12
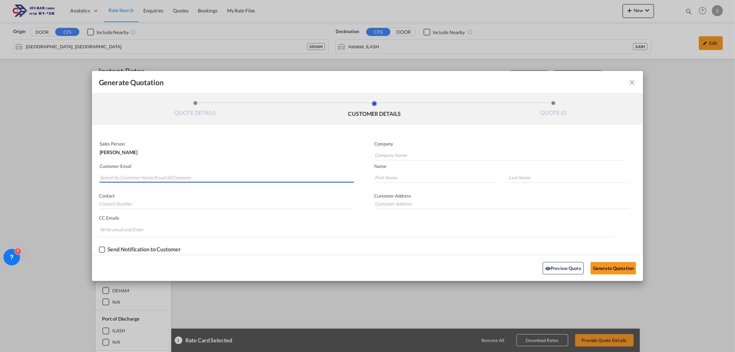
click at [195, 177] on input "Search by Customer Name/Email Id/Company" at bounding box center [227, 177] width 254 height 10
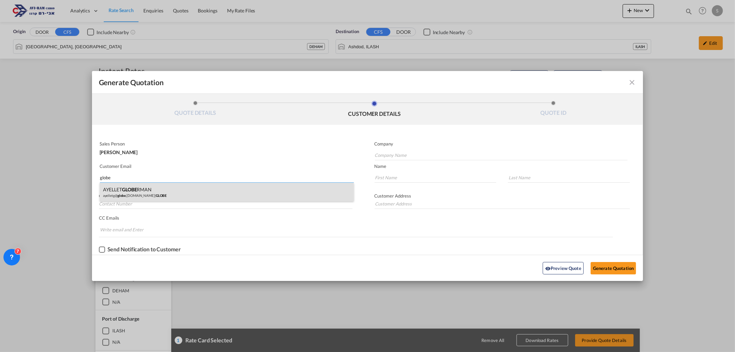
type input "globe"
click at [184, 189] on div "AYELLET GLOBE RMAN ayelletg@ globe .[DOMAIN_NAME] | GLOBE" at bounding box center [227, 192] width 254 height 19
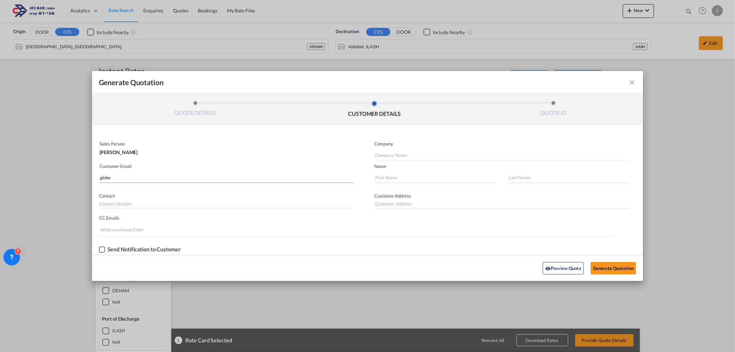
type input "GLOBE"
type input "[EMAIL_ADDRESS][DOMAIN_NAME]"
type input "AYELLET"
type input "[PERSON_NAME]"
type input "."
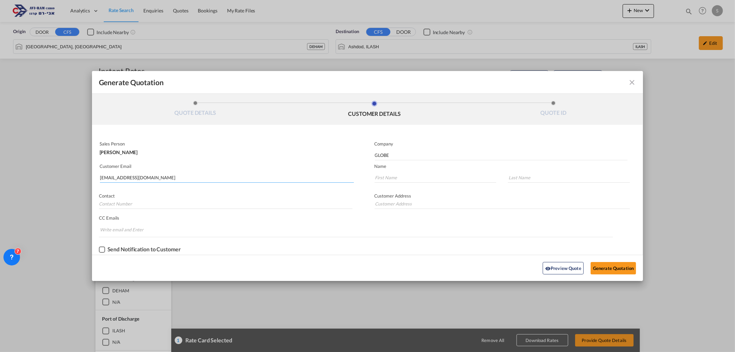
type input "."
click at [614, 266] on button "Generate Quotation" at bounding box center [613, 268] width 45 height 12
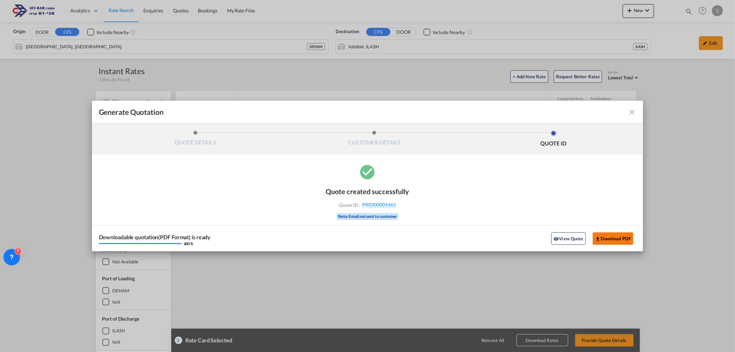
click at [613, 238] on button "Download PDF" at bounding box center [613, 238] width 41 height 12
